Goal: Check status: Check status

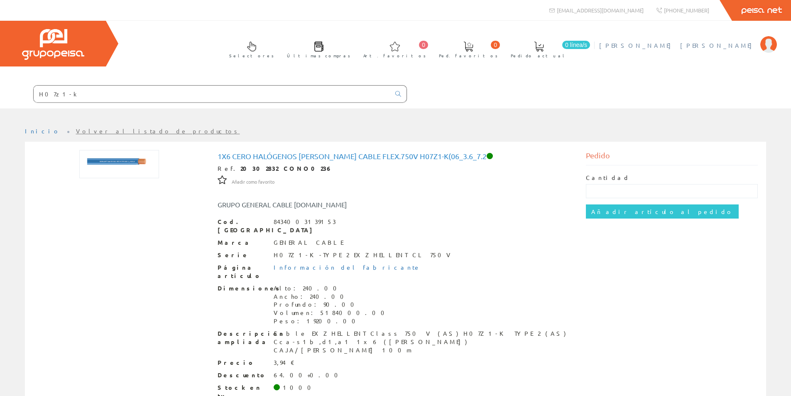
click at [718, 44] on span "[PERSON_NAME]" at bounding box center [677, 45] width 157 height 8
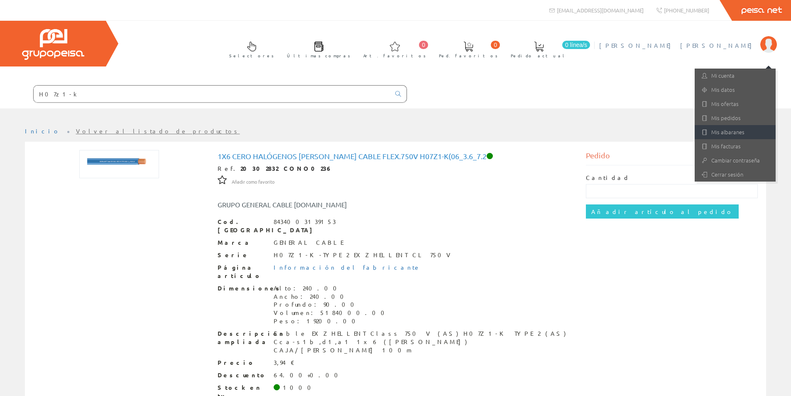
click at [738, 133] on link "Mis albaranes" at bounding box center [735, 132] width 81 height 14
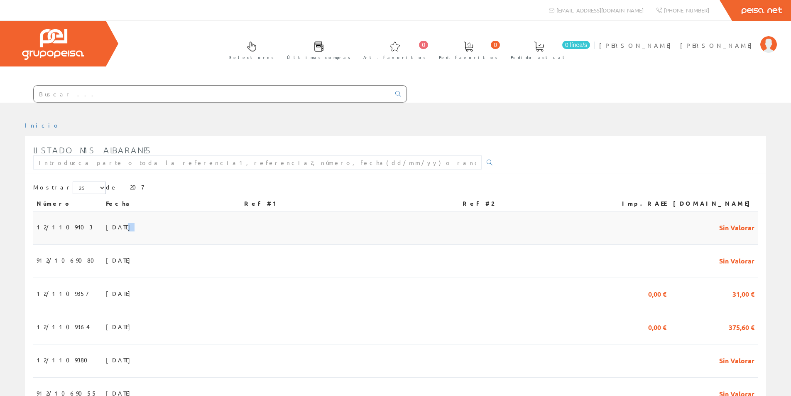
click at [106, 222] on span "26/08/2025" at bounding box center [120, 227] width 29 height 14
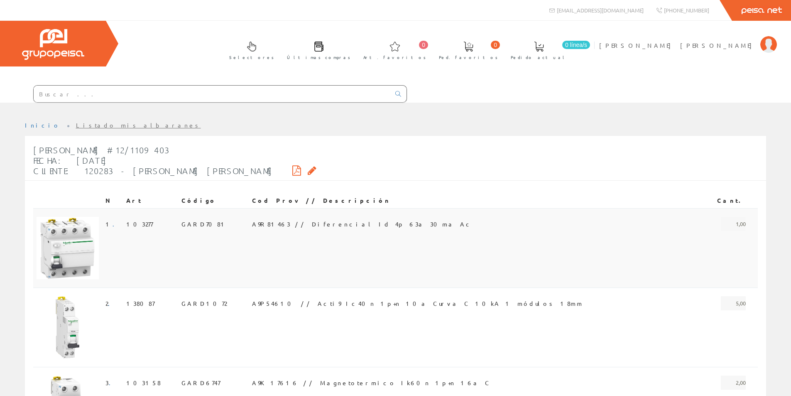
click at [273, 221] on span "A9R81463 // Diferencial Id 4p 63a 30ma Ac" at bounding box center [362, 224] width 221 height 14
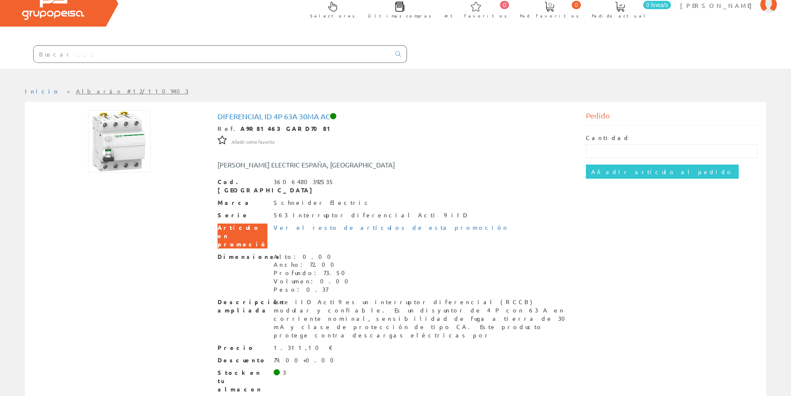
scroll to position [44, 0]
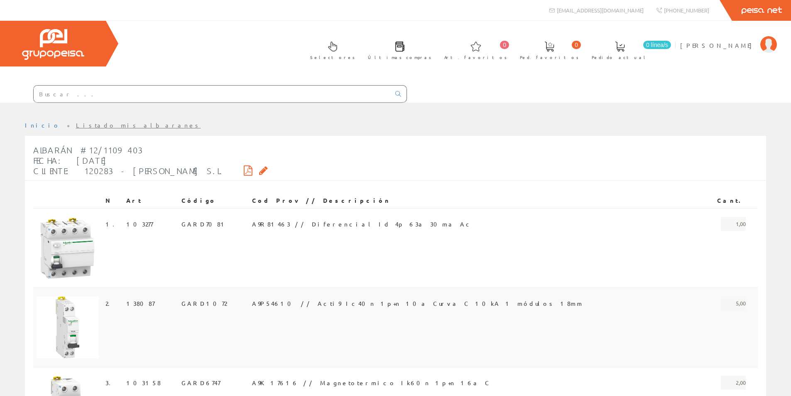
click at [301, 302] on span "A9P54610 // Acti9 Ic40n 1p+n 10a Curva C 10kA 1 módulos 18mm" at bounding box center [417, 303] width 331 height 14
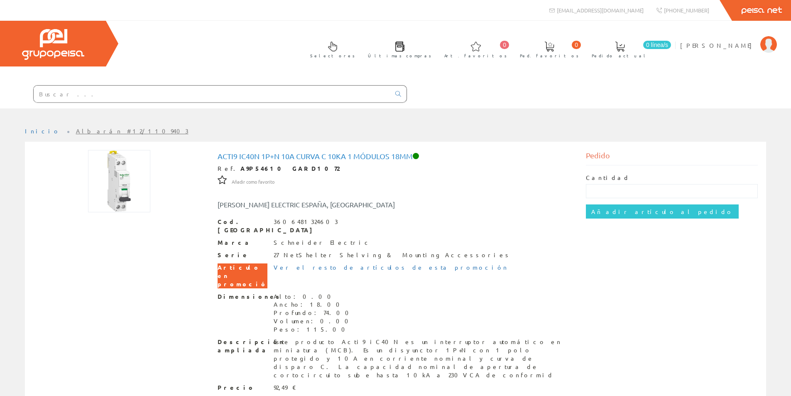
click at [309, 17] on div "Peisa Net" at bounding box center [395, 10] width 791 height 21
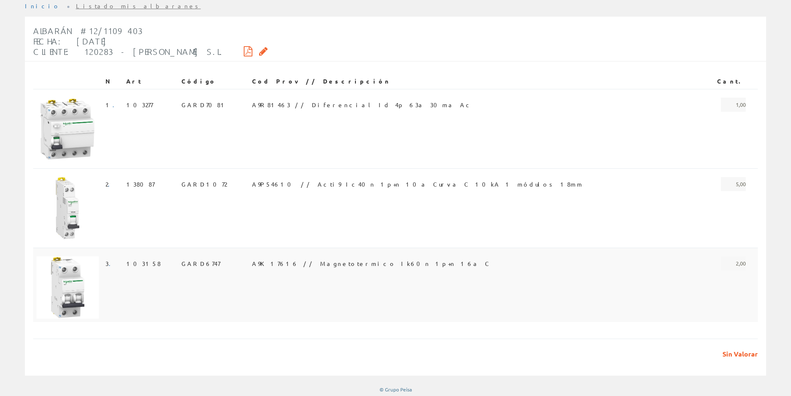
scroll to position [121, 0]
click at [324, 256] on span "A9K17616 // Magnetotermico Ik60n 1p+n 16a C" at bounding box center [371, 261] width 239 height 14
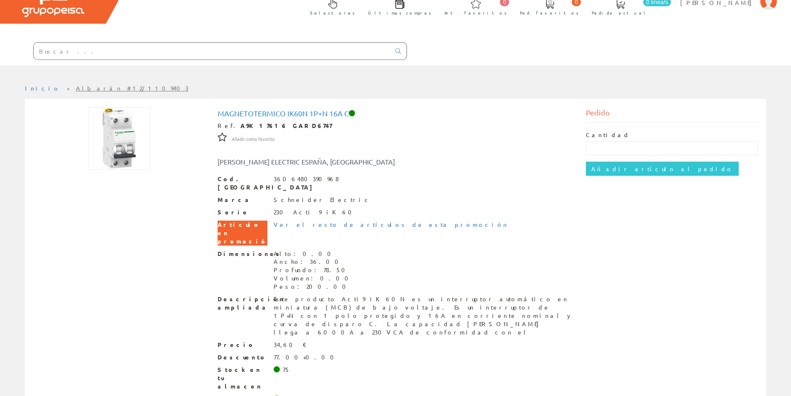
scroll to position [44, 0]
